Goal: Contribute content: Contribute content

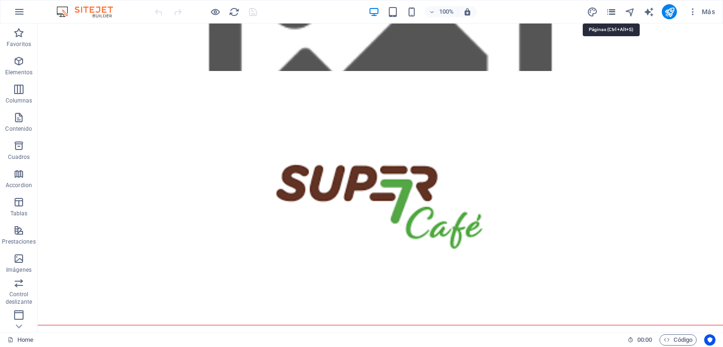
click at [610, 10] on icon "pages" at bounding box center [611, 12] width 11 height 11
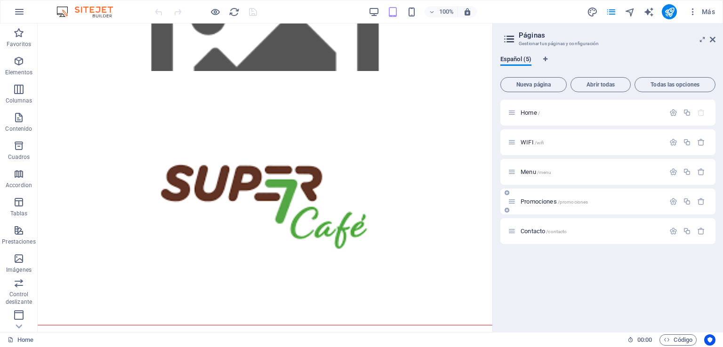
click at [572, 201] on span "/promociones" at bounding box center [573, 201] width 31 height 5
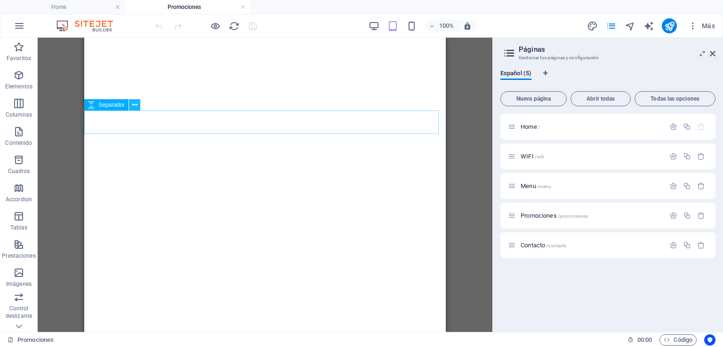
click at [133, 106] on icon at bounding box center [134, 105] width 5 height 10
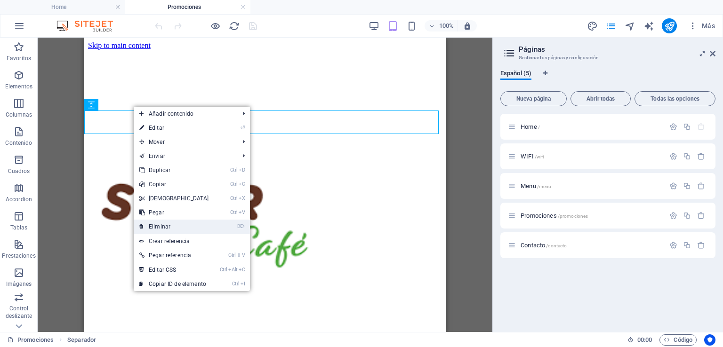
click at [218, 230] on li "⌦ Eliminar" at bounding box center [192, 227] width 116 height 15
click at [155, 227] on link "⌦ Eliminar" at bounding box center [174, 227] width 81 height 14
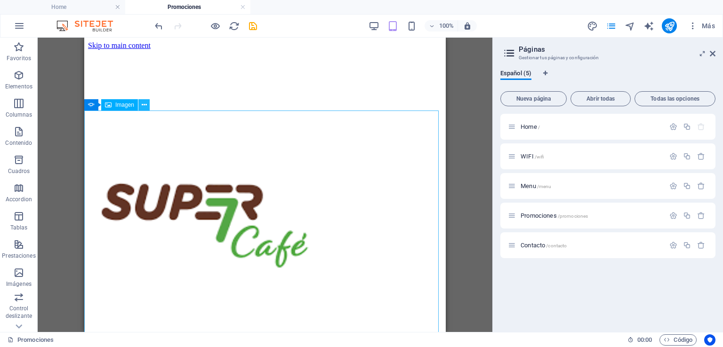
click at [144, 104] on icon at bounding box center [144, 105] width 5 height 10
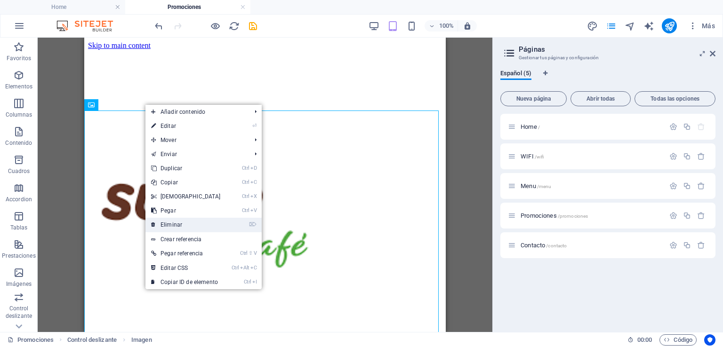
click at [183, 224] on link "⌦ Eliminar" at bounding box center [185, 225] width 81 height 14
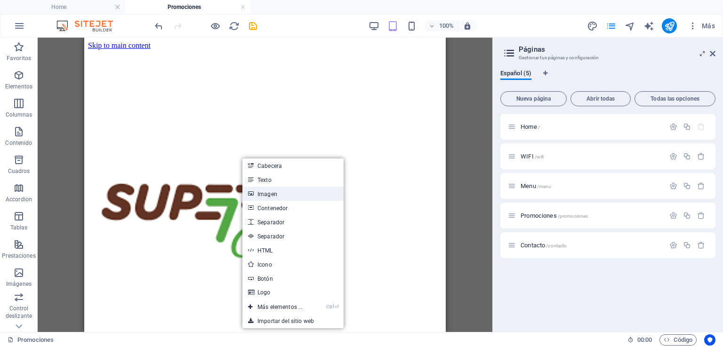
click at [272, 194] on link "Imagen" at bounding box center [292, 194] width 101 height 14
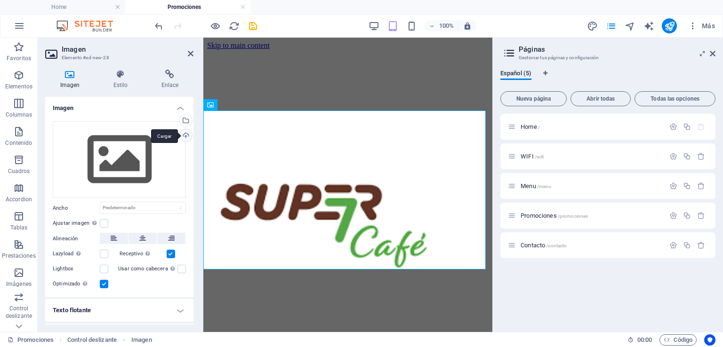
click at [183, 136] on div "Cargar" at bounding box center [185, 136] width 14 height 14
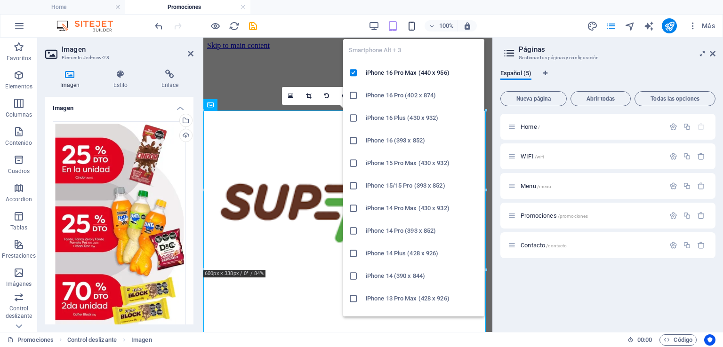
click at [410, 26] on icon "button" at bounding box center [411, 26] width 11 height 11
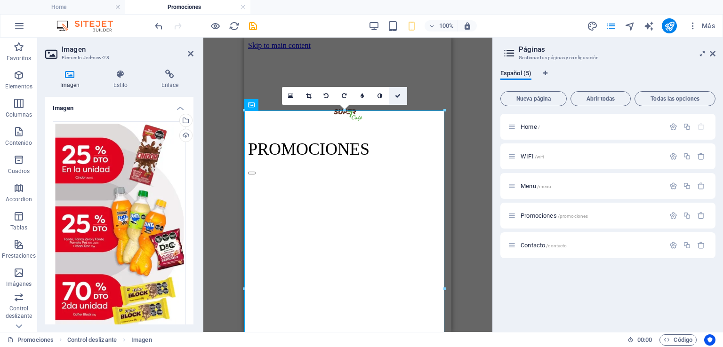
click at [399, 96] on icon at bounding box center [398, 96] width 6 height 6
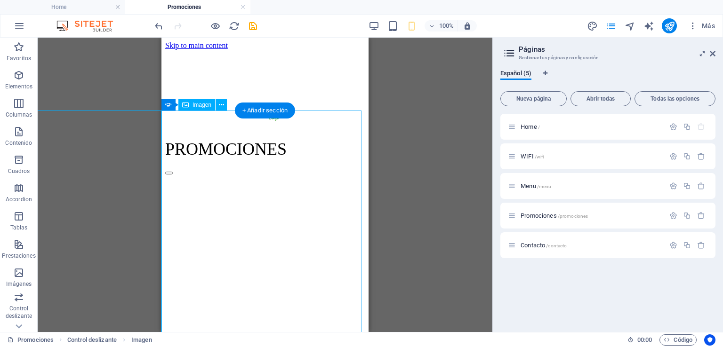
click at [224, 104] on button at bounding box center [220, 104] width 11 height 11
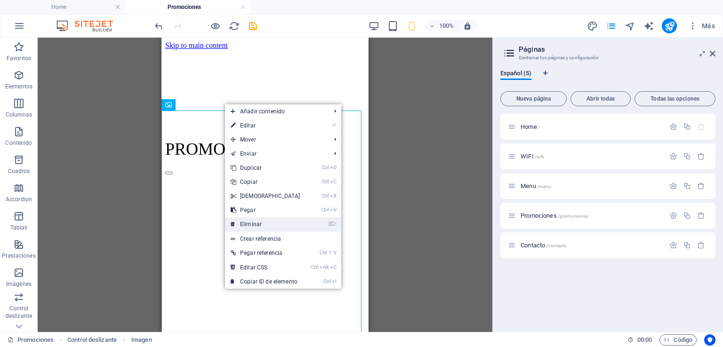
click at [266, 221] on link "⌦ Eliminar" at bounding box center [265, 224] width 81 height 14
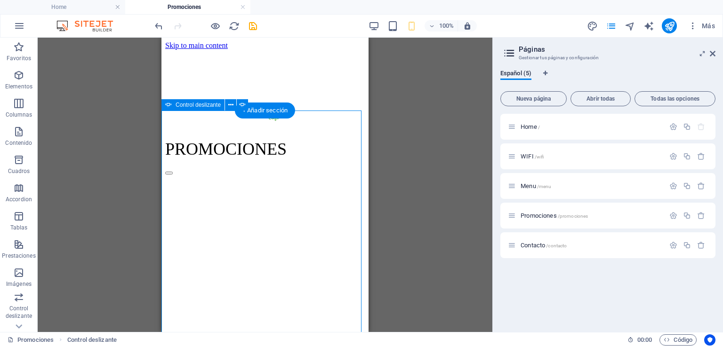
select select "ms"
select select "s"
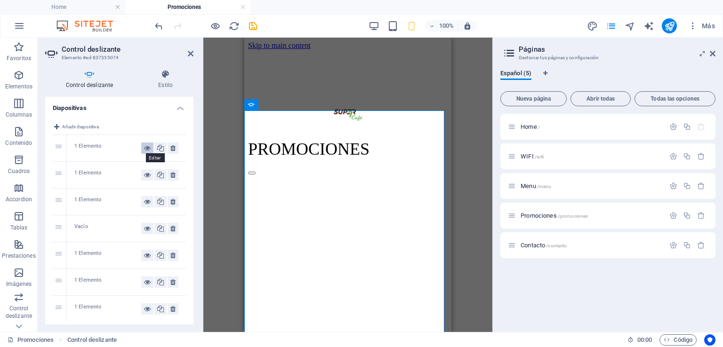
click at [147, 150] on icon at bounding box center [147, 148] width 7 height 11
click at [170, 149] on icon at bounding box center [172, 148] width 5 height 11
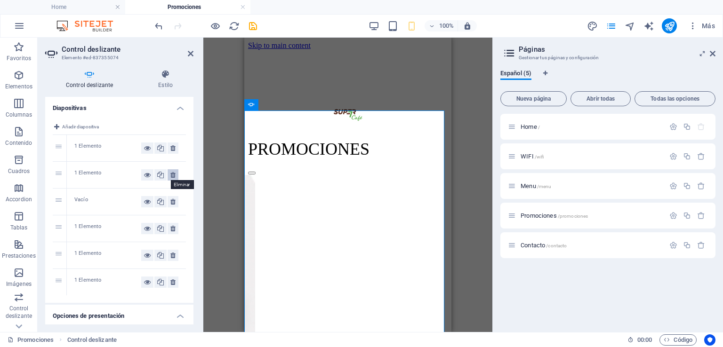
click at [171, 171] on icon at bounding box center [172, 174] width 5 height 11
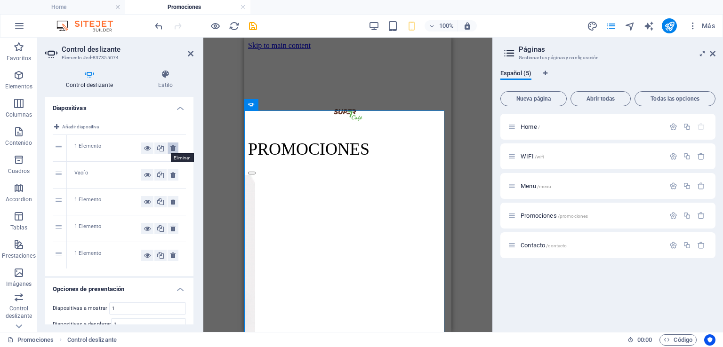
click at [171, 147] on icon at bounding box center [172, 148] width 5 height 11
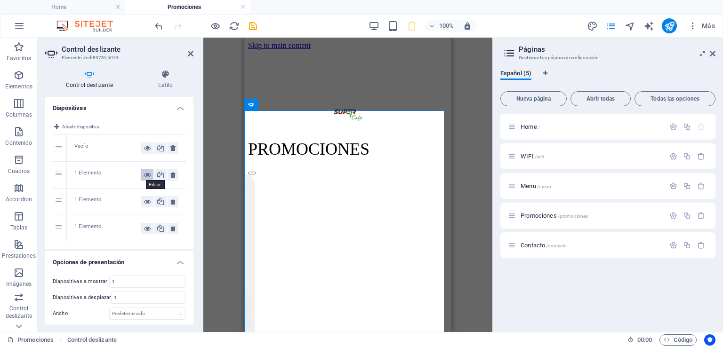
click at [141, 174] on button at bounding box center [147, 174] width 12 height 11
click at [167, 174] on button at bounding box center [172, 174] width 11 height 11
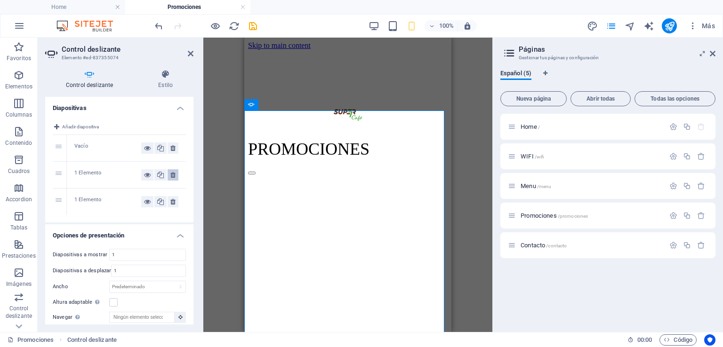
click at [171, 173] on icon at bounding box center [172, 174] width 5 height 11
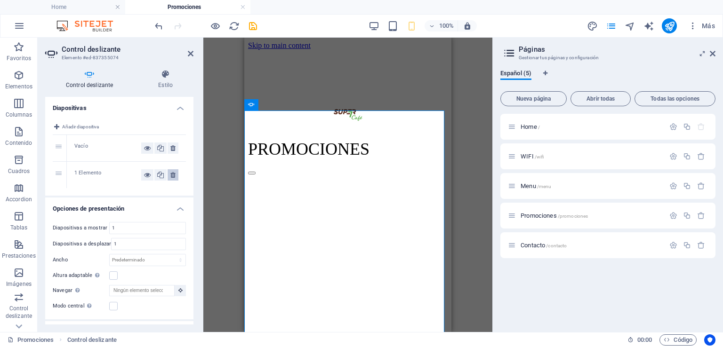
click at [171, 174] on icon at bounding box center [172, 174] width 5 height 11
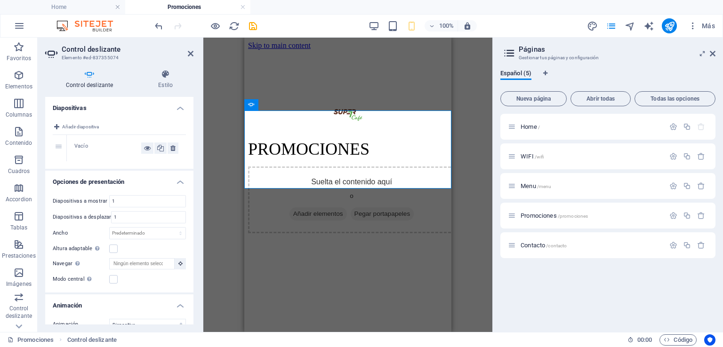
click at [87, 144] on div "Vacío" at bounding box center [107, 148] width 67 height 11
click at [144, 149] on icon at bounding box center [147, 148] width 7 height 11
click at [141, 150] on button at bounding box center [147, 148] width 12 height 11
click at [76, 145] on div "Vacío" at bounding box center [107, 148] width 67 height 11
click at [293, 214] on icon "1/1" at bounding box center [293, 214] width 0 height 0
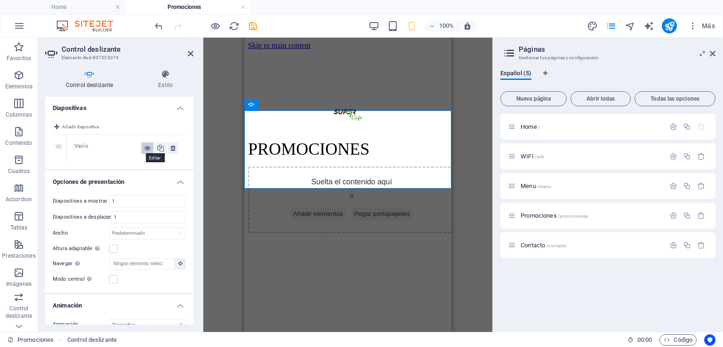
click at [144, 146] on icon at bounding box center [147, 148] width 7 height 11
click at [321, 207] on span "Añadir elementos" at bounding box center [317, 213] width 57 height 13
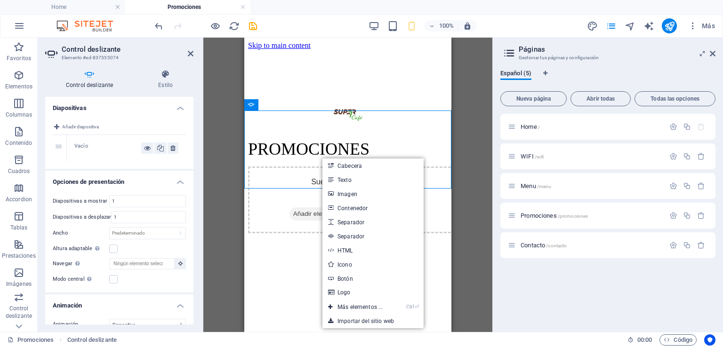
click at [108, 138] on div "Vacío" at bounding box center [126, 148] width 119 height 26
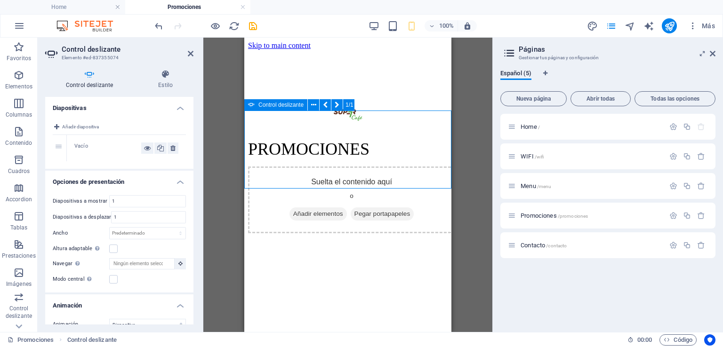
click at [292, 207] on span "Añadir elementos" at bounding box center [317, 213] width 57 height 13
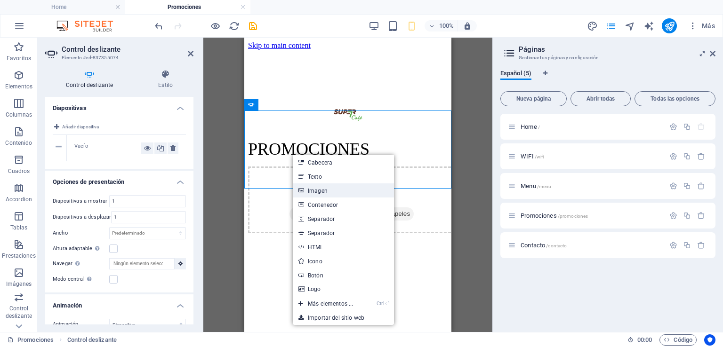
click at [326, 191] on link "Imagen" at bounding box center [343, 190] width 101 height 14
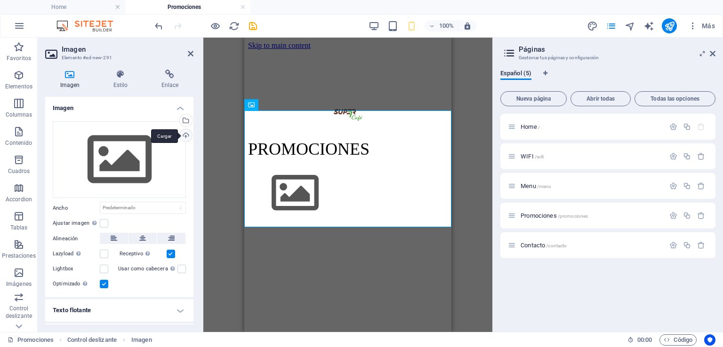
click at [187, 136] on div "Cargar" at bounding box center [185, 136] width 14 height 14
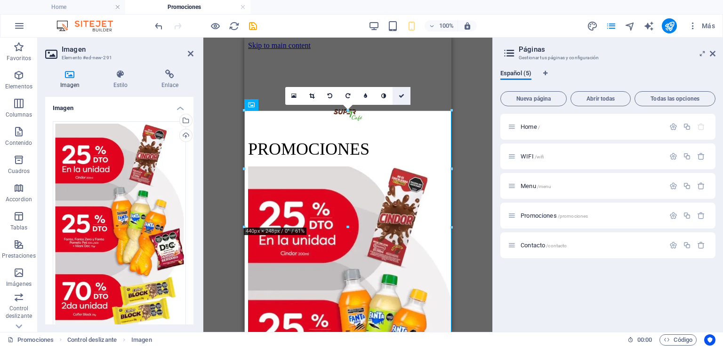
click at [400, 96] on icon at bounding box center [402, 96] width 6 height 6
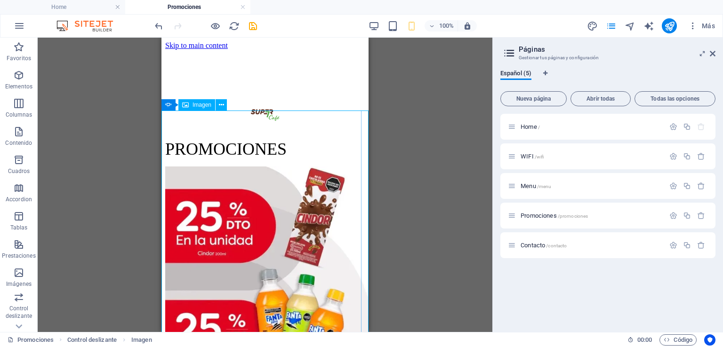
click at [188, 105] on icon at bounding box center [185, 104] width 7 height 11
click at [166, 106] on icon at bounding box center [168, 104] width 7 height 11
click at [167, 105] on icon at bounding box center [168, 104] width 7 height 11
click at [230, 104] on icon at bounding box center [230, 105] width 5 height 10
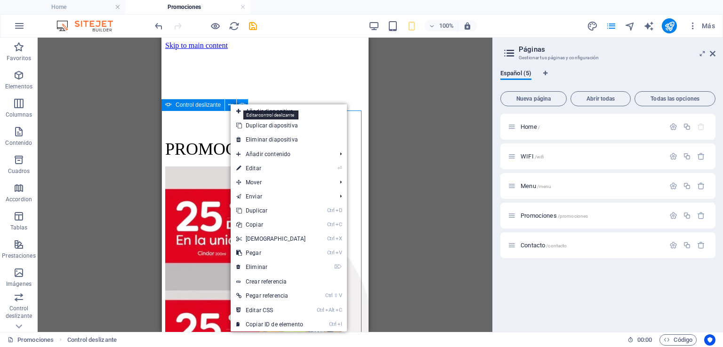
click at [242, 102] on icon at bounding box center [242, 105] width 7 height 10
select select "ms"
select select "s"
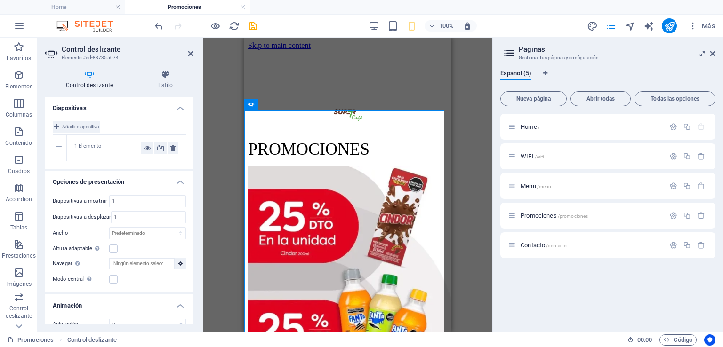
click at [76, 129] on span "Añadir diapositiva" at bounding box center [80, 126] width 37 height 11
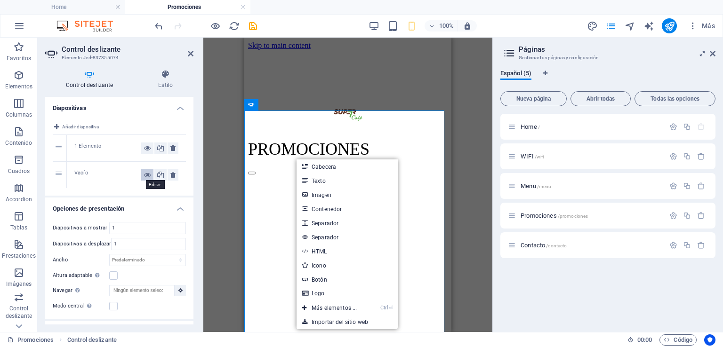
click at [147, 174] on icon at bounding box center [147, 174] width 7 height 11
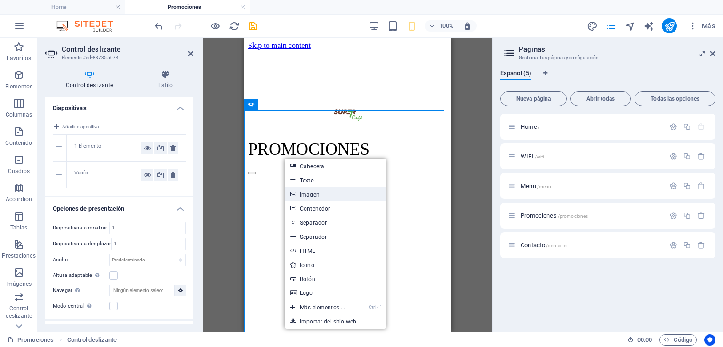
click at [309, 192] on link "Imagen" at bounding box center [335, 194] width 101 height 14
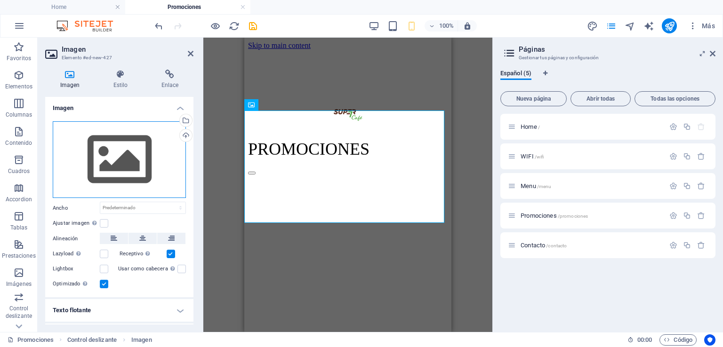
click at [129, 154] on div "Arrastra archivos aquí, haz clic para escoger archivos o selecciona archivos de…" at bounding box center [119, 159] width 133 height 77
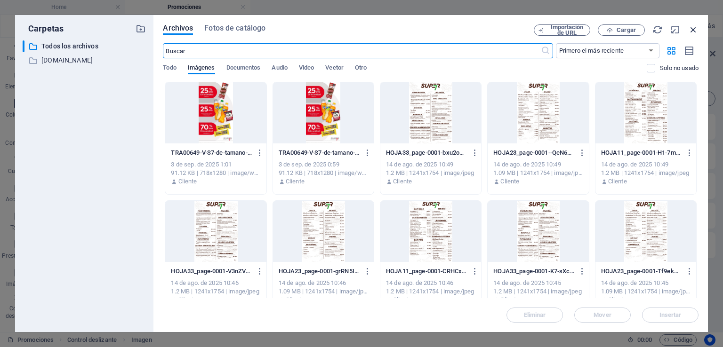
click at [689, 29] on icon "button" at bounding box center [693, 29] width 10 height 10
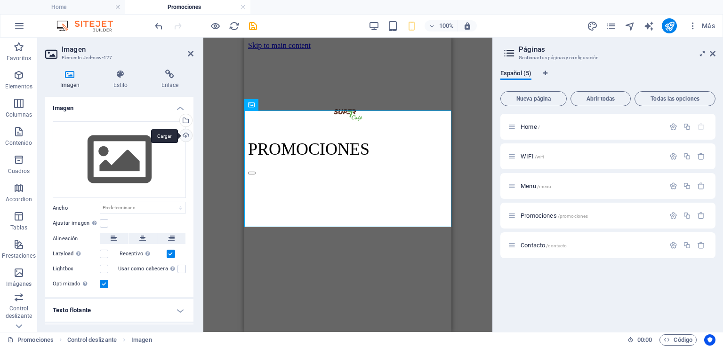
click at [186, 136] on div "Cargar" at bounding box center [185, 136] width 14 height 14
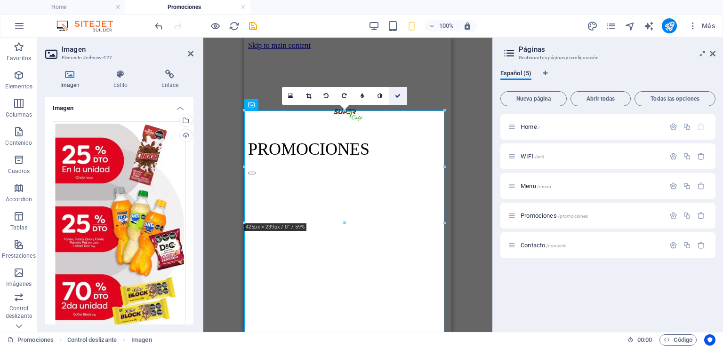
click at [398, 94] on icon at bounding box center [398, 96] width 6 height 6
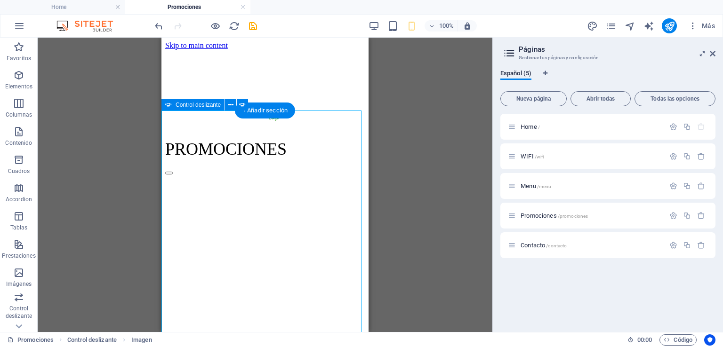
click at [173, 175] on button "button" at bounding box center [169, 173] width 8 height 3
click at [191, 106] on div "Imagen" at bounding box center [196, 104] width 37 height 11
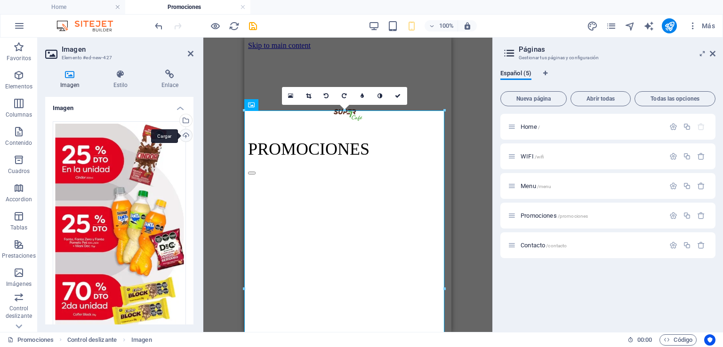
click at [182, 134] on div "Cargar" at bounding box center [185, 136] width 14 height 14
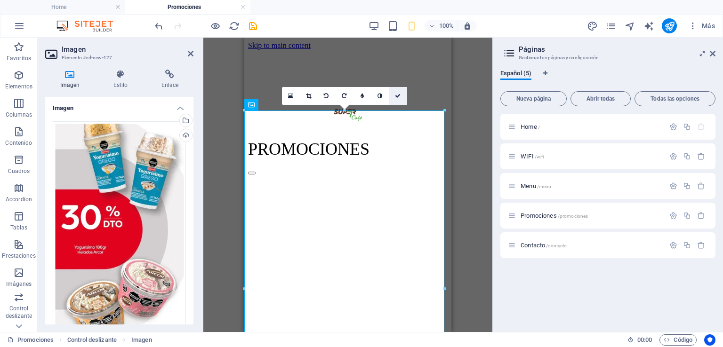
click at [399, 93] on icon at bounding box center [398, 96] width 6 height 6
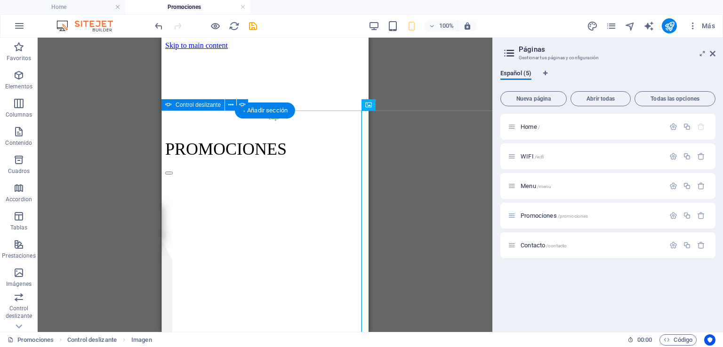
click at [173, 175] on button "button" at bounding box center [169, 173] width 8 height 3
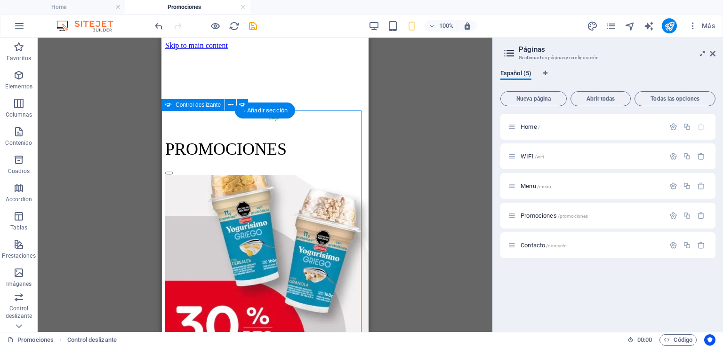
click at [173, 175] on button "button" at bounding box center [169, 173] width 8 height 3
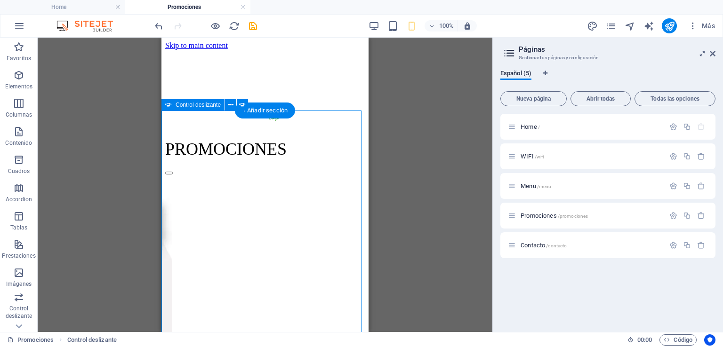
click at [173, 175] on button "button" at bounding box center [169, 173] width 8 height 3
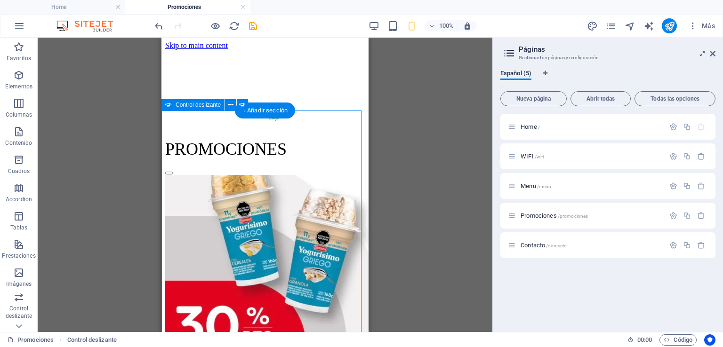
click at [173, 175] on button "button" at bounding box center [169, 173] width 8 height 3
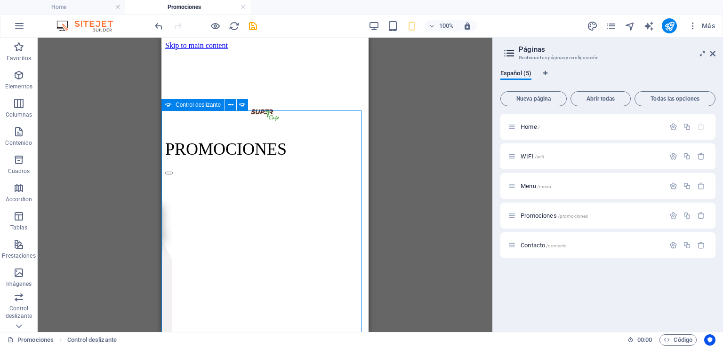
click at [189, 106] on span "Control deslizante" at bounding box center [197, 105] width 45 height 6
click at [230, 105] on icon at bounding box center [230, 105] width 5 height 10
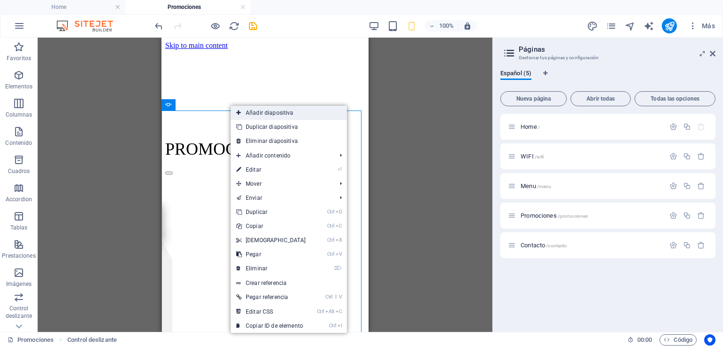
click at [240, 108] on icon at bounding box center [238, 113] width 5 height 14
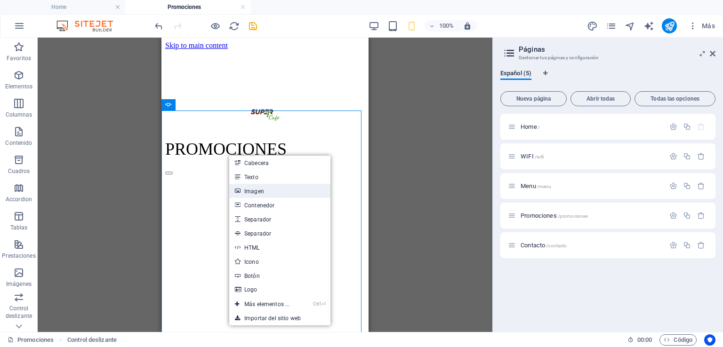
click at [258, 196] on link "Imagen" at bounding box center [279, 191] width 101 height 14
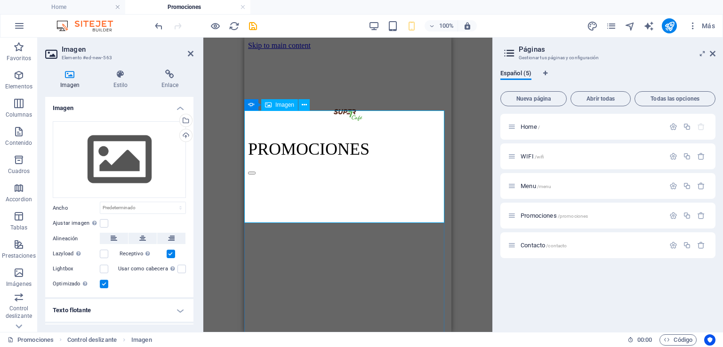
click at [274, 105] on div "Imagen" at bounding box center [279, 104] width 37 height 11
click at [256, 105] on div "Control deslizante" at bounding box center [275, 104] width 63 height 11
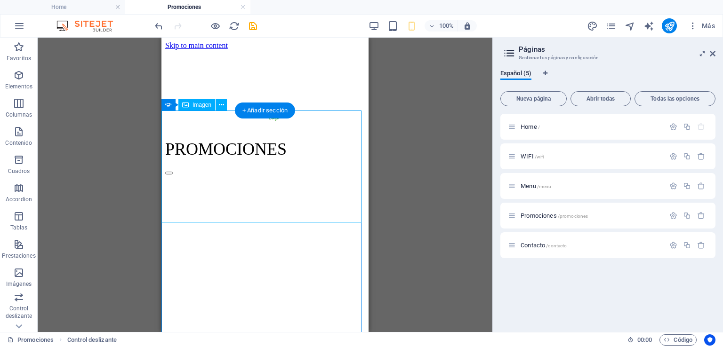
click at [221, 105] on icon at bounding box center [221, 105] width 5 height 10
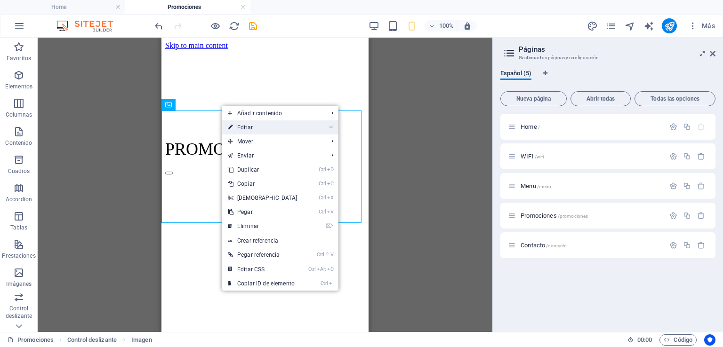
click at [236, 126] on link "⏎ Editar" at bounding box center [262, 127] width 81 height 14
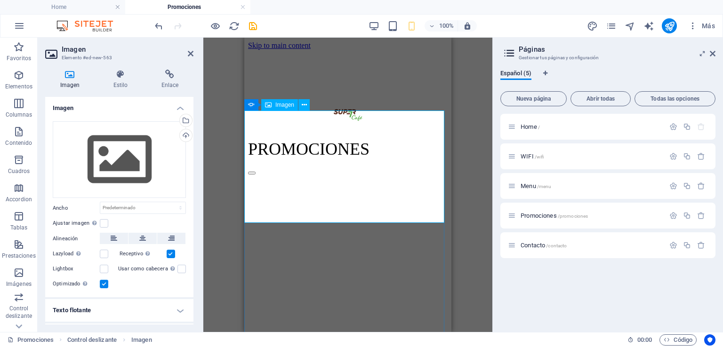
click at [185, 134] on div "Cargar" at bounding box center [185, 136] width 14 height 14
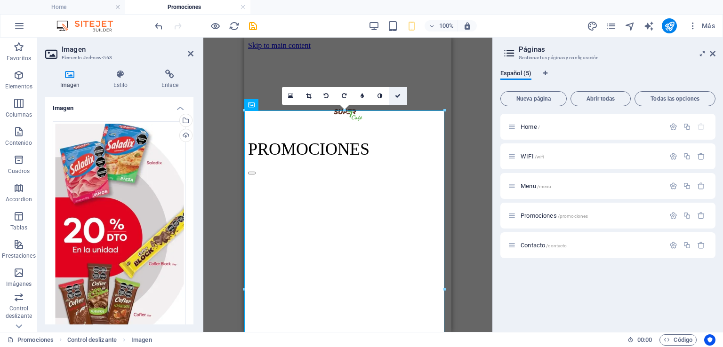
click at [397, 94] on icon at bounding box center [398, 96] width 6 height 6
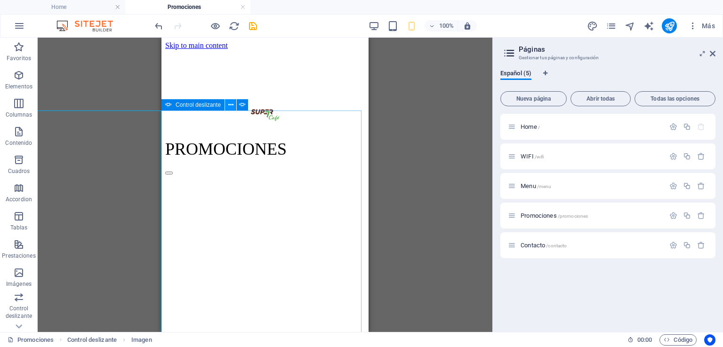
click at [231, 103] on icon at bounding box center [230, 105] width 5 height 10
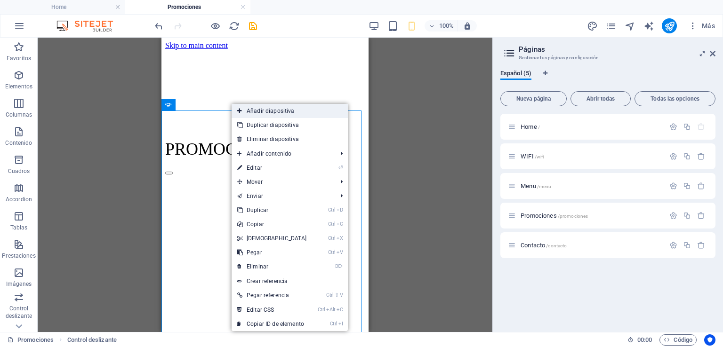
click at [261, 113] on link "Añadir diapositiva" at bounding box center [289, 111] width 116 height 14
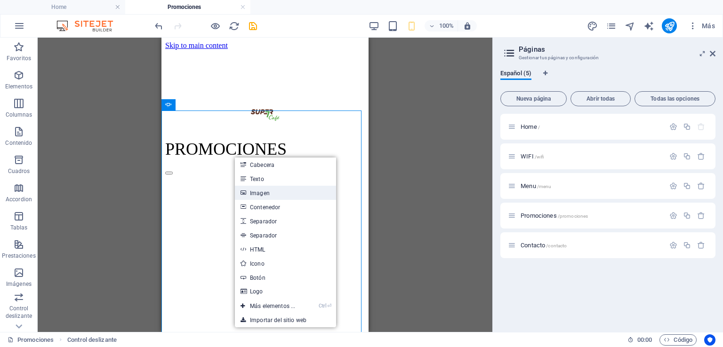
click at [269, 189] on link "Imagen" at bounding box center [285, 193] width 101 height 14
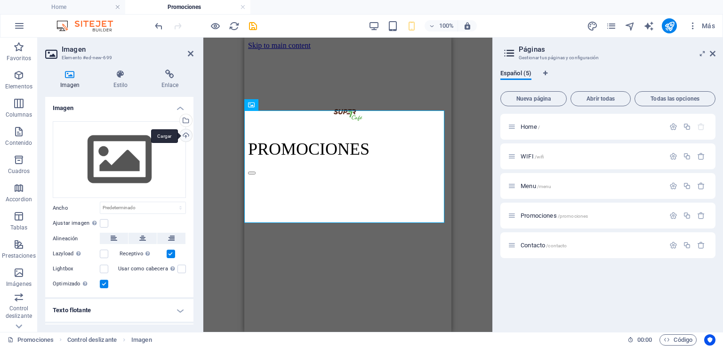
click at [186, 134] on div "Cargar" at bounding box center [185, 136] width 14 height 14
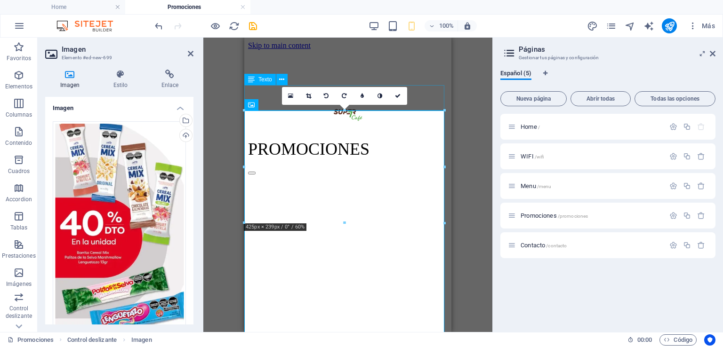
click at [266, 139] on div "PROMOCIONES" at bounding box center [347, 149] width 199 height 20
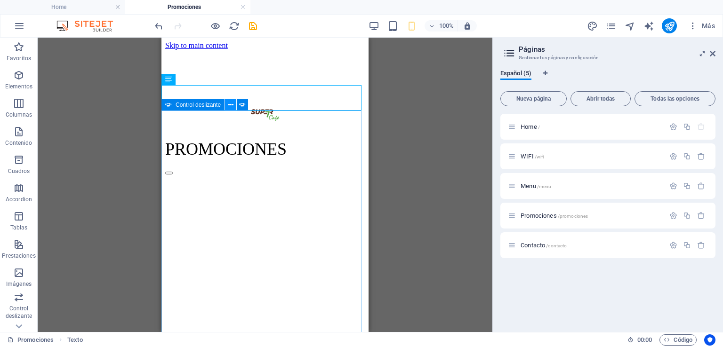
click at [229, 102] on icon at bounding box center [230, 105] width 5 height 10
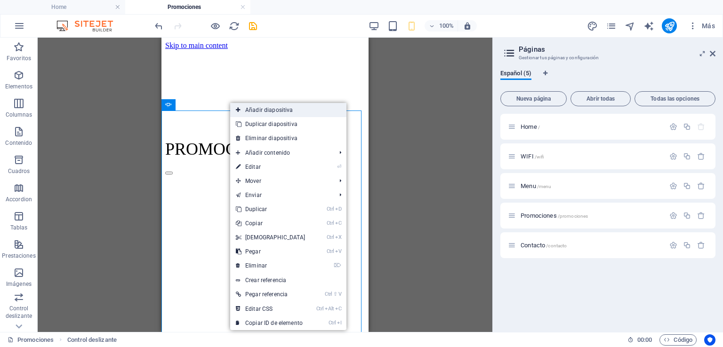
click at [234, 106] on link "Añadir diapositiva" at bounding box center [288, 110] width 116 height 14
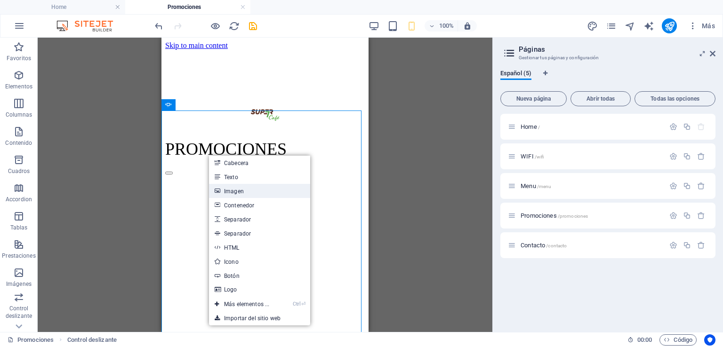
click at [244, 187] on link "Imagen" at bounding box center [259, 191] width 101 height 14
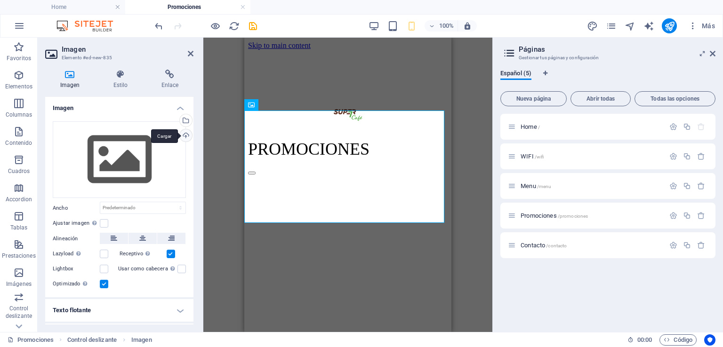
click at [183, 134] on div "Cargar" at bounding box center [185, 136] width 14 height 14
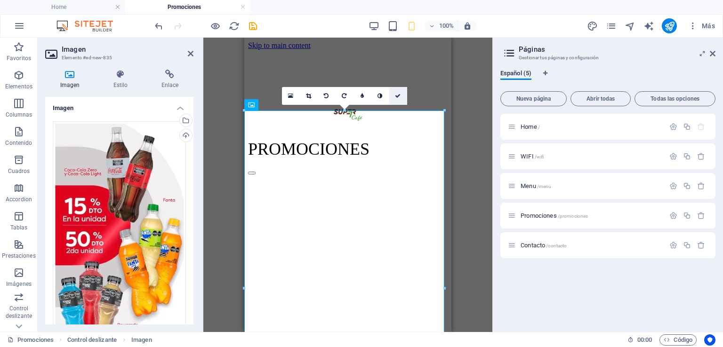
click at [397, 96] on icon at bounding box center [398, 96] width 6 height 6
